Goal: Find contact information: Find contact information

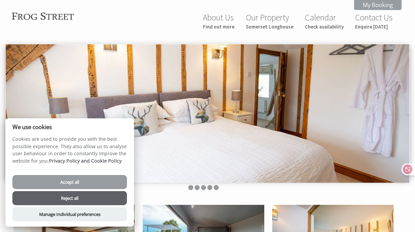
click at [75, 180] on button "Accept all" at bounding box center [69, 182] width 115 height 14
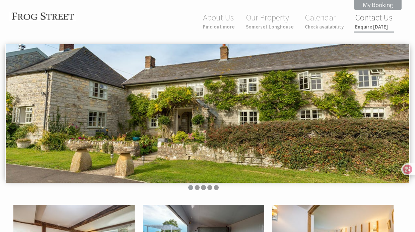
click at [364, 24] on small "Enquire [DATE]" at bounding box center [374, 26] width 38 height 6
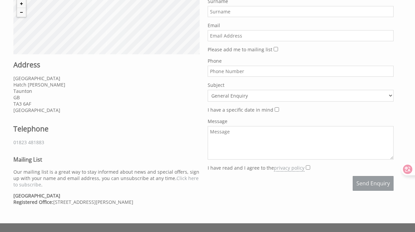
scroll to position [268, 0]
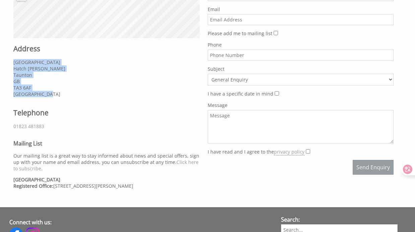
drag, startPoint x: 12, startPoint y: 62, endPoint x: 64, endPoint y: 92, distance: 60.1
click at [64, 92] on div "Contact [GEOGRAPHIC_DATA] can be reached using any of the details below. If you…" at bounding box center [106, 65] width 194 height 257
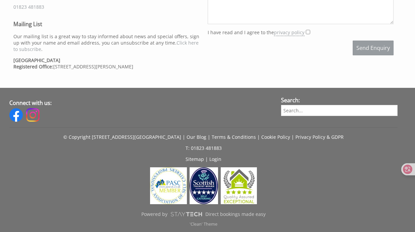
scroll to position [394, 0]
click at [214, 138] on link "Terms & Conditions" at bounding box center [234, 137] width 44 height 6
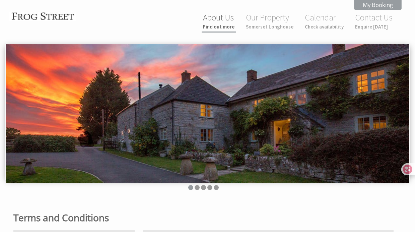
click at [231, 26] on small "Find out more" at bounding box center [219, 26] width 32 height 6
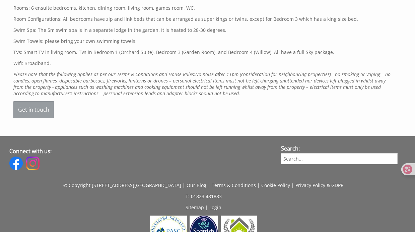
scroll to position [685, 0]
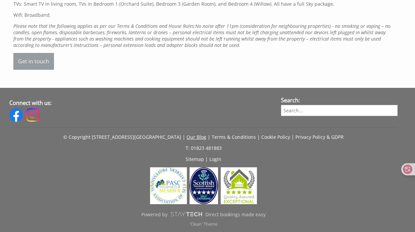
click at [187, 138] on link "Our Blog" at bounding box center [197, 137] width 20 height 6
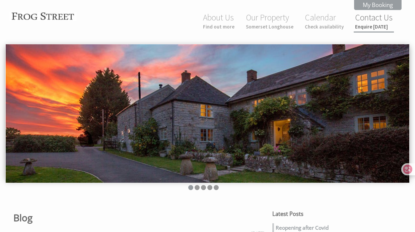
click at [380, 17] on link "Contact Us Enquire [DATE]" at bounding box center [374, 21] width 38 height 18
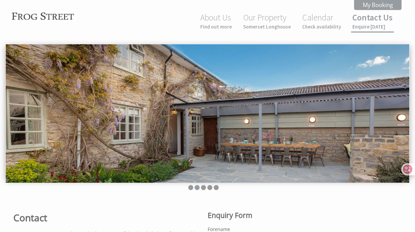
click at [368, 21] on link "Contact Us Enquire [DATE]" at bounding box center [373, 21] width 40 height 18
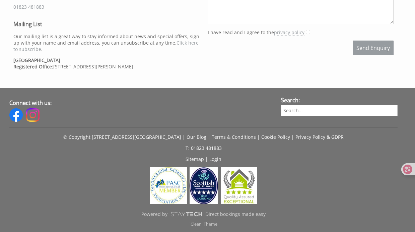
scroll to position [394, 0]
drag, startPoint x: 172, startPoint y: 136, endPoint x: 120, endPoint y: 138, distance: 51.3
click at [120, 138] on p "© Copyright [STREET_ADDRESS][GEOGRAPHIC_DATA] | Our Blog | Terms & Conditions |…" at bounding box center [203, 137] width 388 height 6
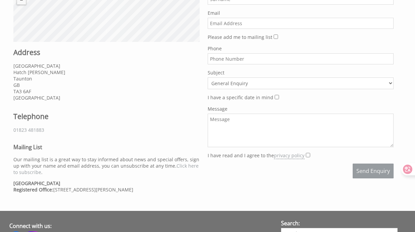
scroll to position [260, 0]
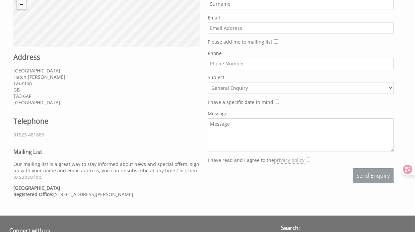
drag, startPoint x: 173, startPoint y: 194, endPoint x: 190, endPoint y: 194, distance: 16.8
click at [190, 194] on p "[GEOGRAPHIC_DATA] Registered Office: [STREET_ADDRESS][PERSON_NAME]" at bounding box center [106, 191] width 186 height 13
copy p "TA3 6AF"
